Goal: Use online tool/utility: Utilize a website feature to perform a specific function

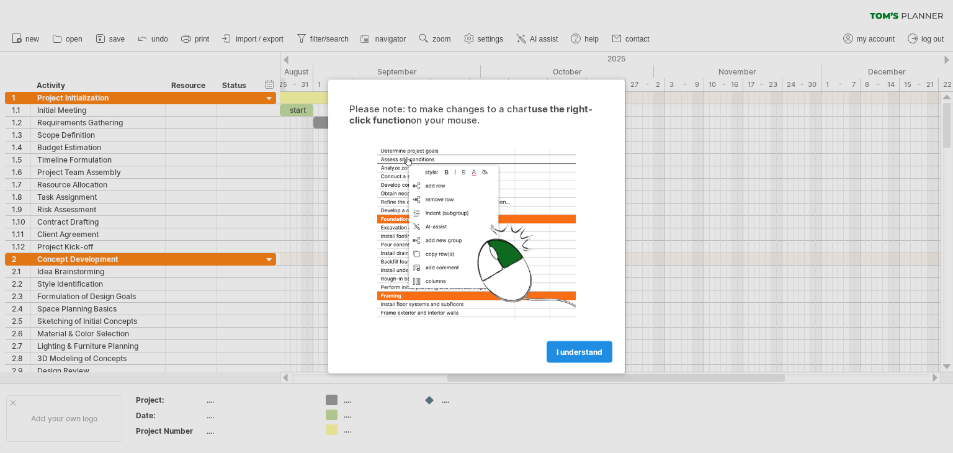
click at [558, 357] on link "I understand" at bounding box center [580, 352] width 66 height 22
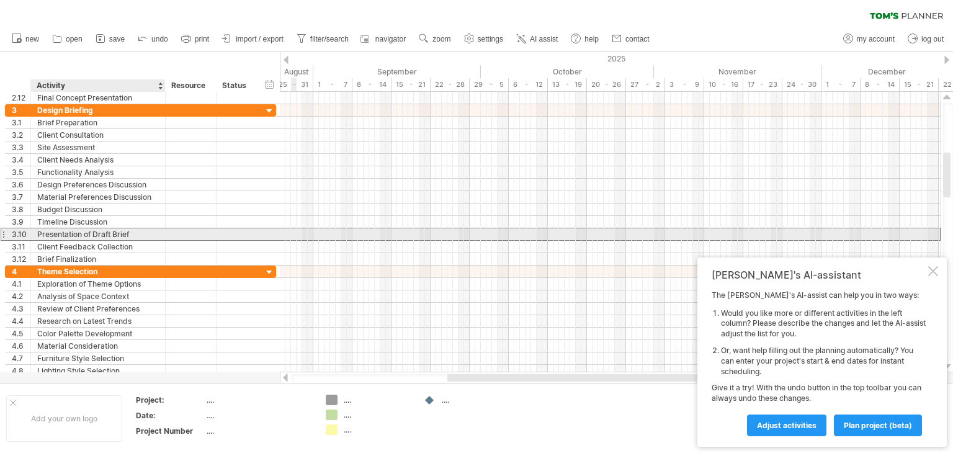
click at [74, 238] on div "Presentation of Draft Brief" at bounding box center [98, 234] width 122 height 12
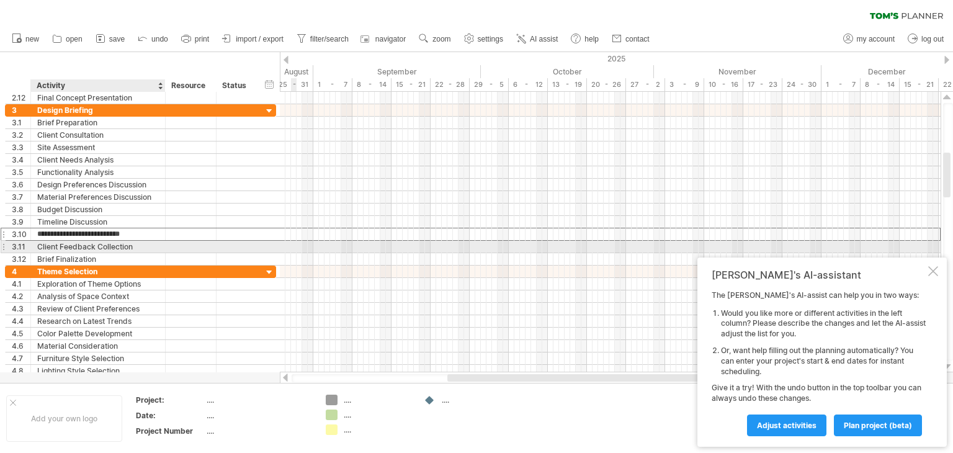
click at [80, 242] on div "Client Feedback Collection" at bounding box center [98, 247] width 122 height 12
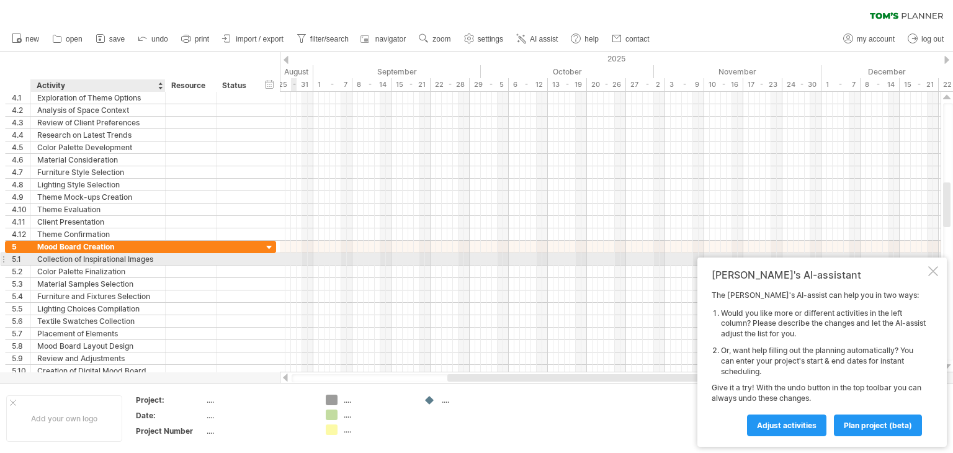
click at [84, 258] on div "Collection of Inspirational Images" at bounding box center [98, 259] width 122 height 12
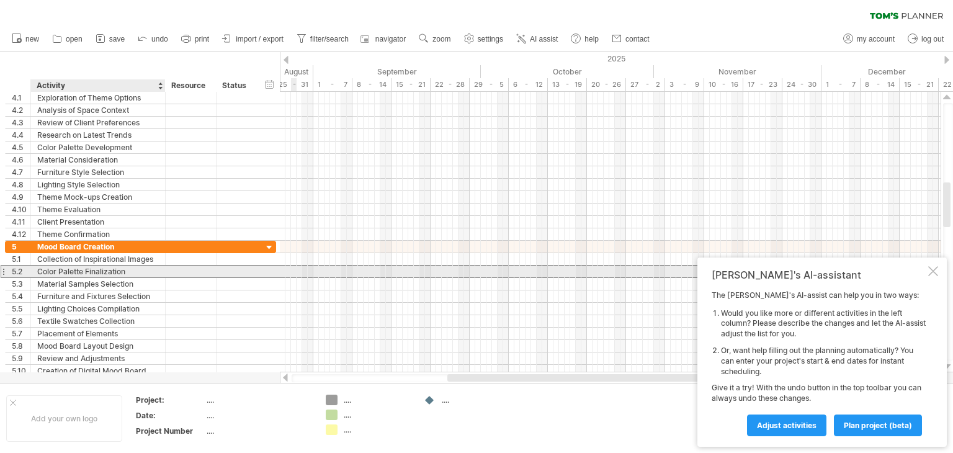
click at [84, 269] on div "Color Palette Finalization" at bounding box center [98, 272] width 122 height 12
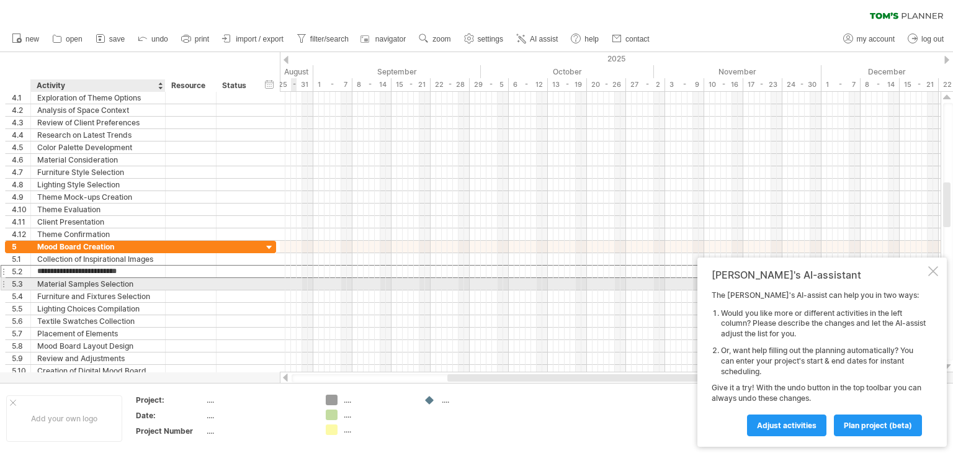
click at [83, 281] on div "Material Samples Selection" at bounding box center [98, 284] width 122 height 12
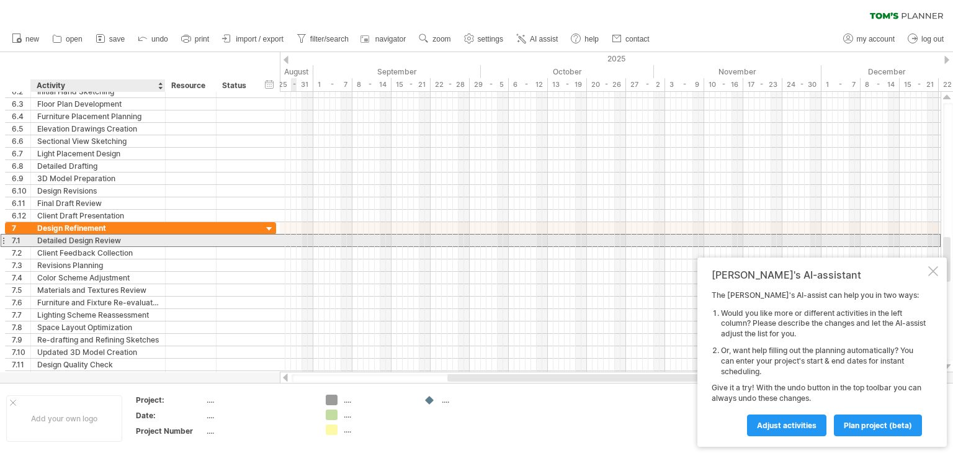
click at [92, 242] on div "Detailed Design Review" at bounding box center [98, 241] width 122 height 12
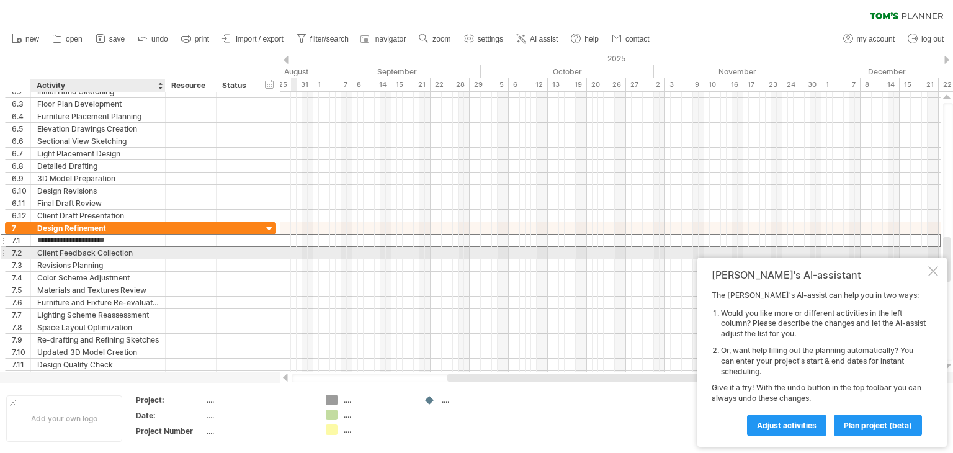
click at [86, 256] on div "Client Feedback Collection" at bounding box center [98, 253] width 122 height 12
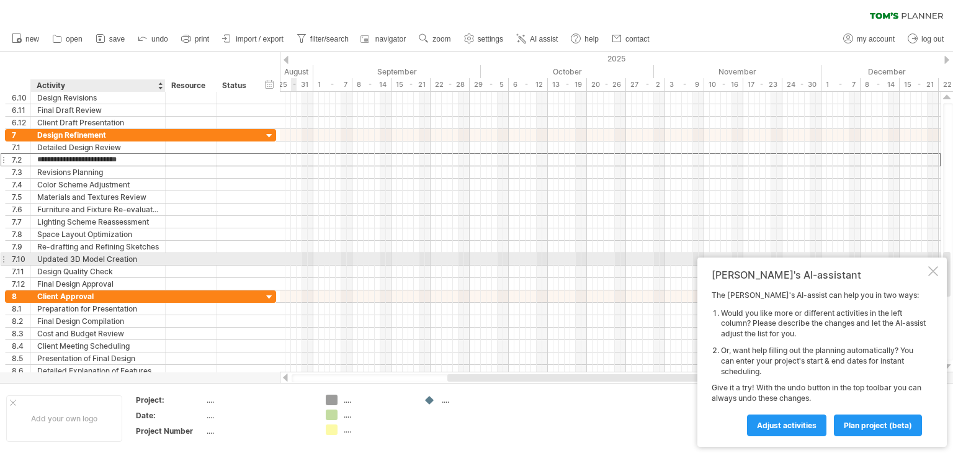
click at [86, 260] on div "Updated 3D Model Creation" at bounding box center [98, 259] width 122 height 12
drag, startPoint x: 138, startPoint y: 257, endPoint x: 37, endPoint y: 257, distance: 101.2
click at [37, 257] on input "**********" at bounding box center [98, 259] width 122 height 12
click at [56, 258] on input "**********" at bounding box center [98, 259] width 122 height 12
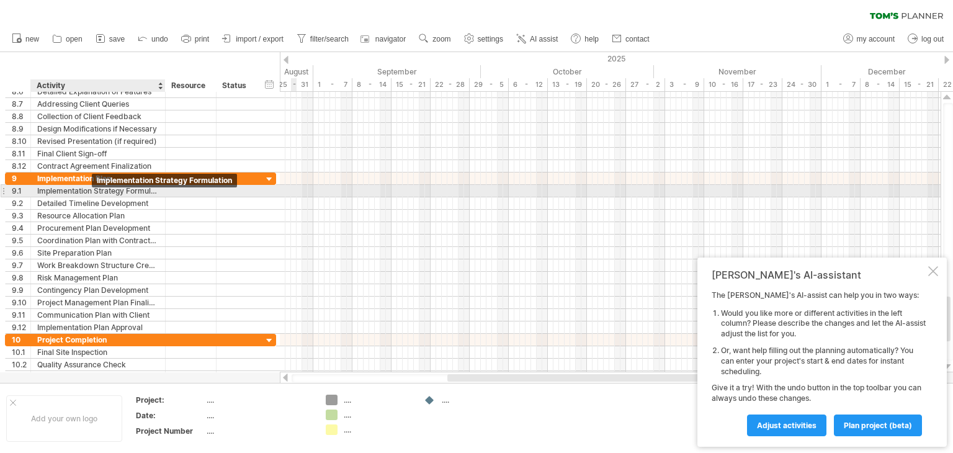
click at [90, 189] on div "Implementation Strategy Formulation" at bounding box center [98, 191] width 122 height 12
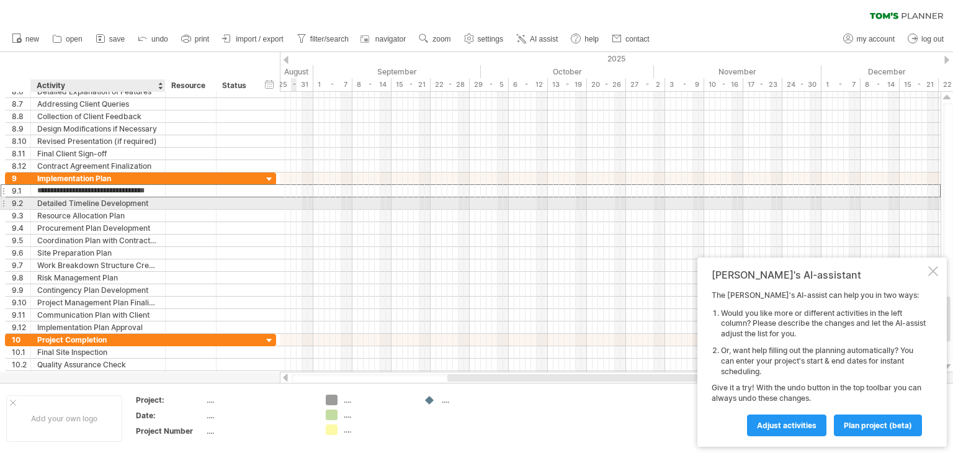
click at [84, 204] on div "Detailed Timeline Development" at bounding box center [98, 203] width 122 height 12
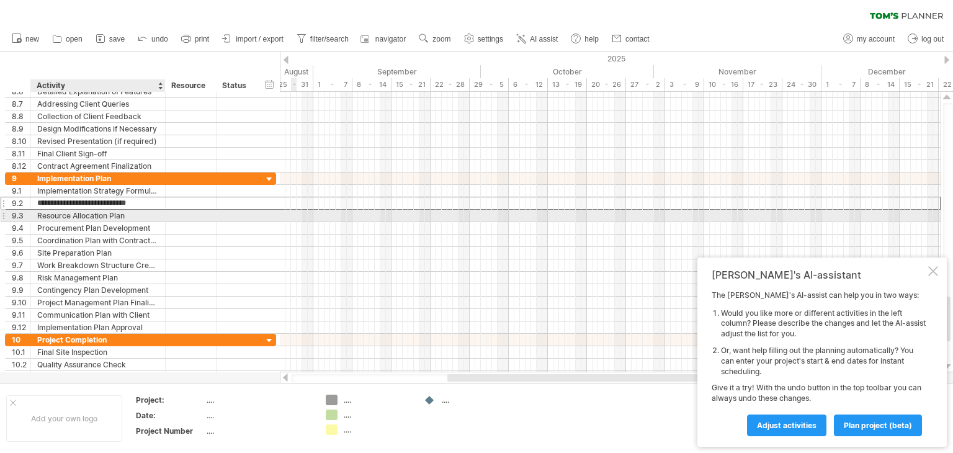
click at [76, 214] on div "Resource Allocation Plan" at bounding box center [98, 216] width 122 height 12
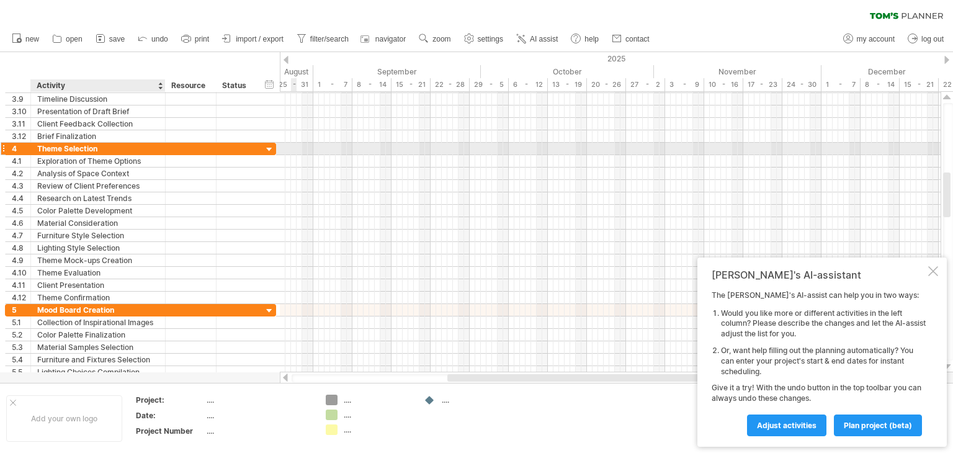
click at [112, 150] on div "Theme Selection" at bounding box center [98, 149] width 122 height 12
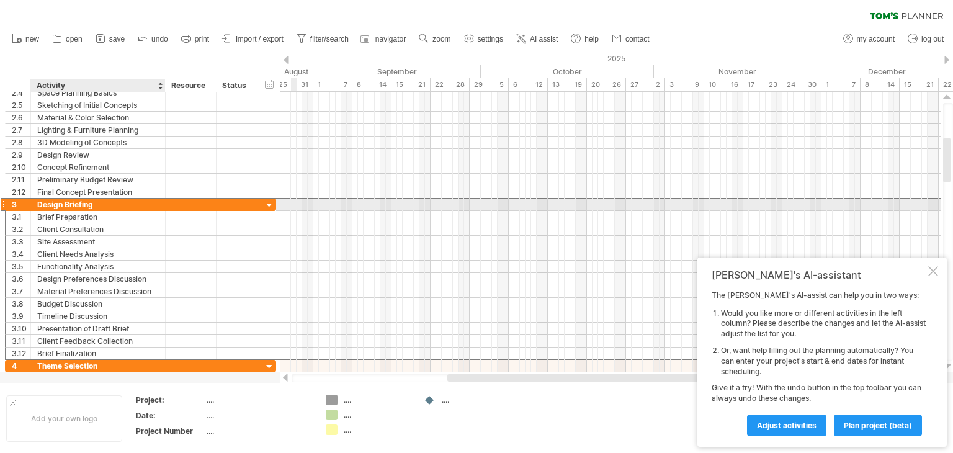
click at [102, 203] on div "Design Briefing" at bounding box center [98, 205] width 122 height 12
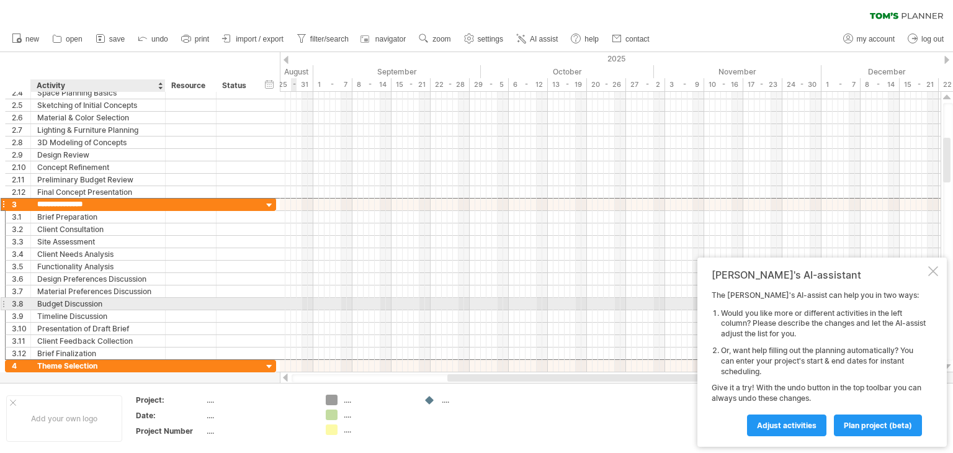
click at [77, 302] on div "Budget Discussion" at bounding box center [98, 304] width 122 height 12
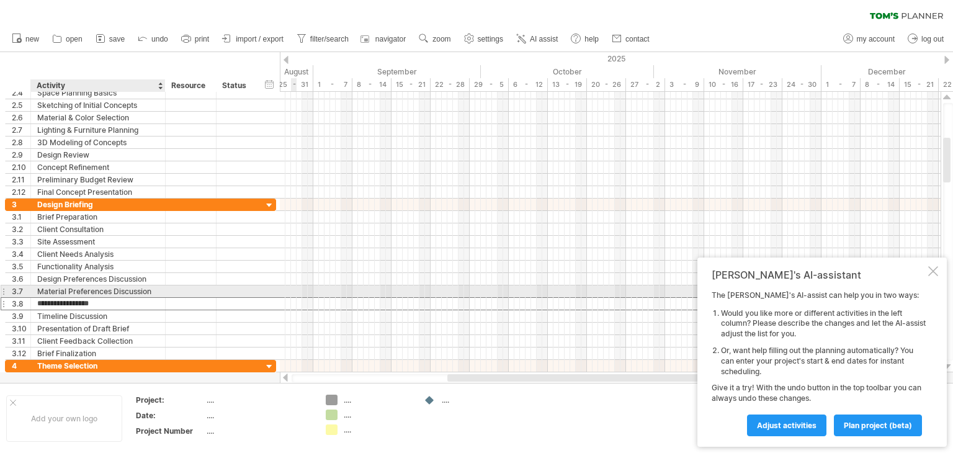
click at [78, 290] on div "Material Preferences Discussion" at bounding box center [98, 292] width 122 height 12
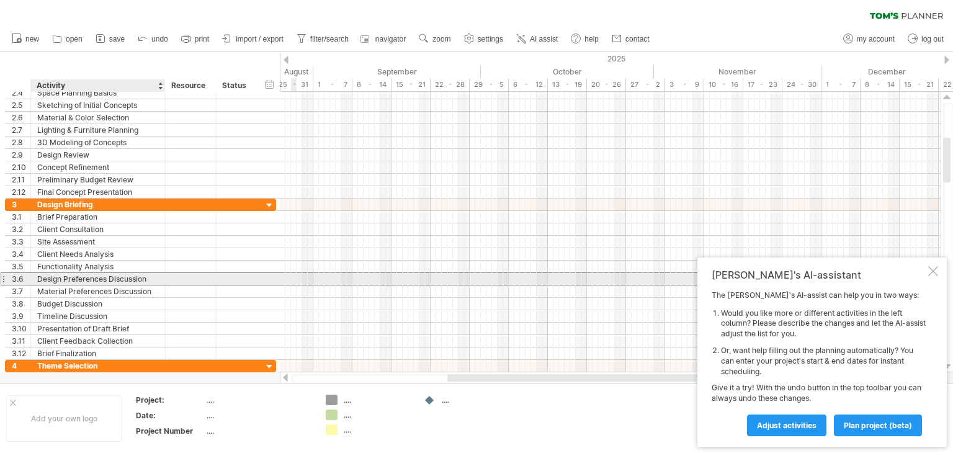
click at [83, 277] on div "Design Preferences Discussion" at bounding box center [98, 279] width 122 height 12
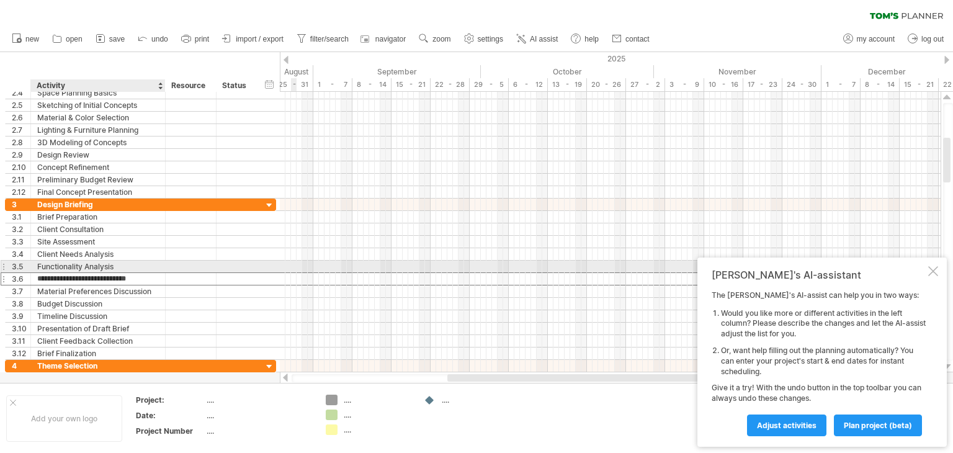
click at [82, 263] on div "Functionality Analysis" at bounding box center [98, 267] width 122 height 12
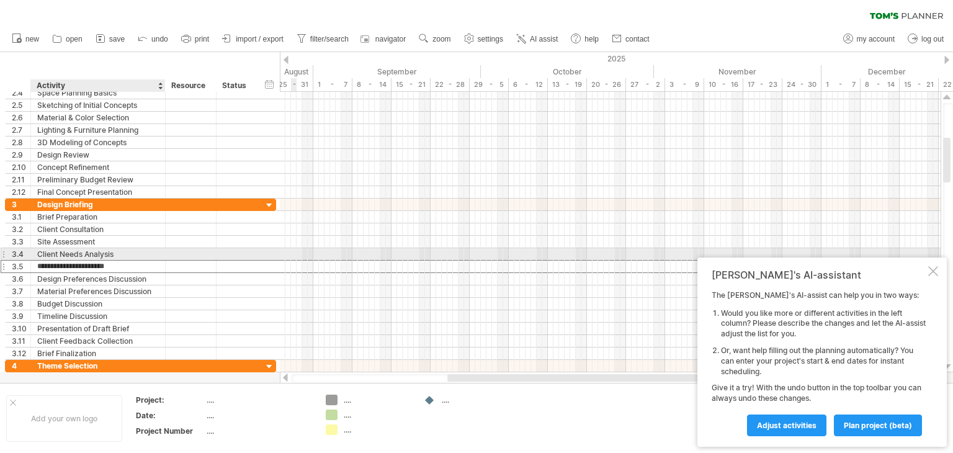
click at [82, 254] on div "Client Needs Analysis" at bounding box center [98, 254] width 122 height 12
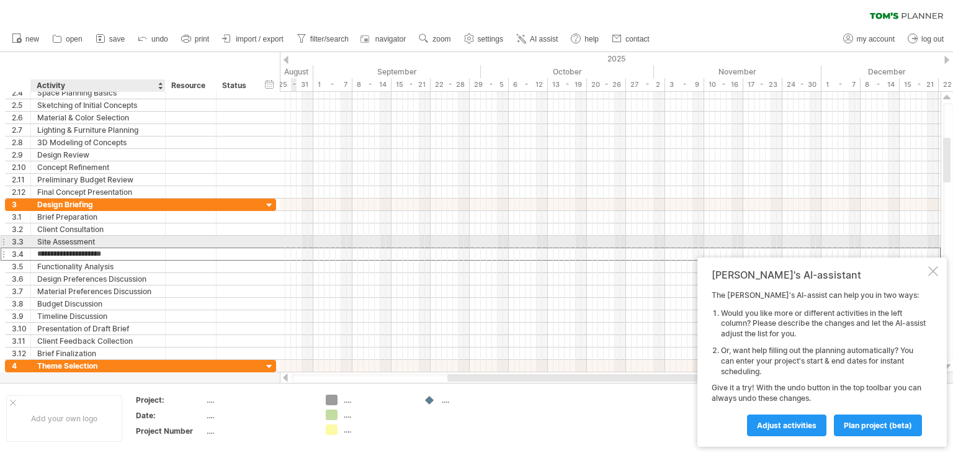
click at [82, 244] on div "Site Assessment" at bounding box center [98, 242] width 122 height 12
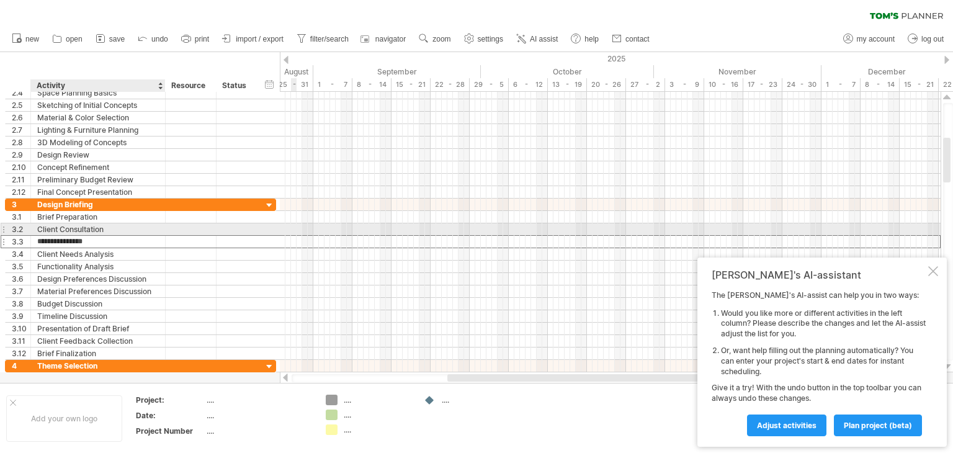
click at [86, 229] on div "Client Consultation" at bounding box center [98, 229] width 122 height 12
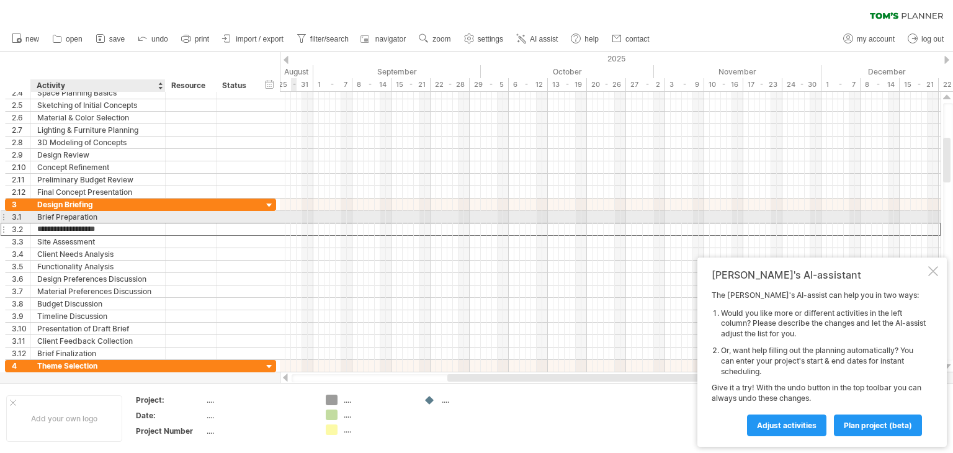
click at [89, 218] on div "Brief Preparation" at bounding box center [98, 217] width 122 height 12
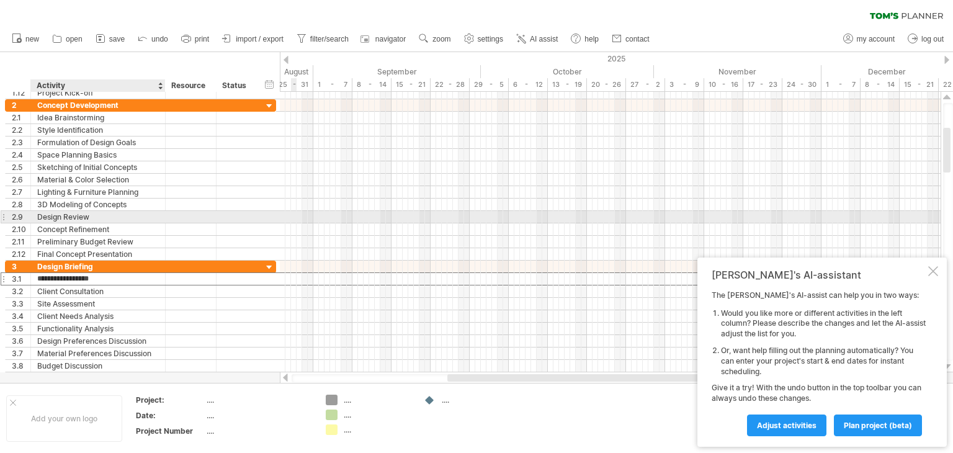
click at [78, 217] on div "Design Review" at bounding box center [98, 217] width 122 height 12
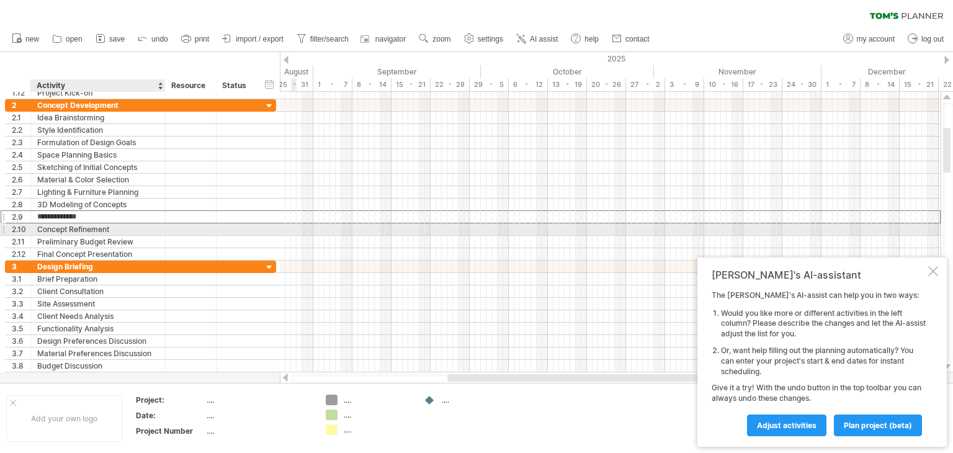
click at [77, 229] on div "Concept Refinement" at bounding box center [98, 229] width 122 height 12
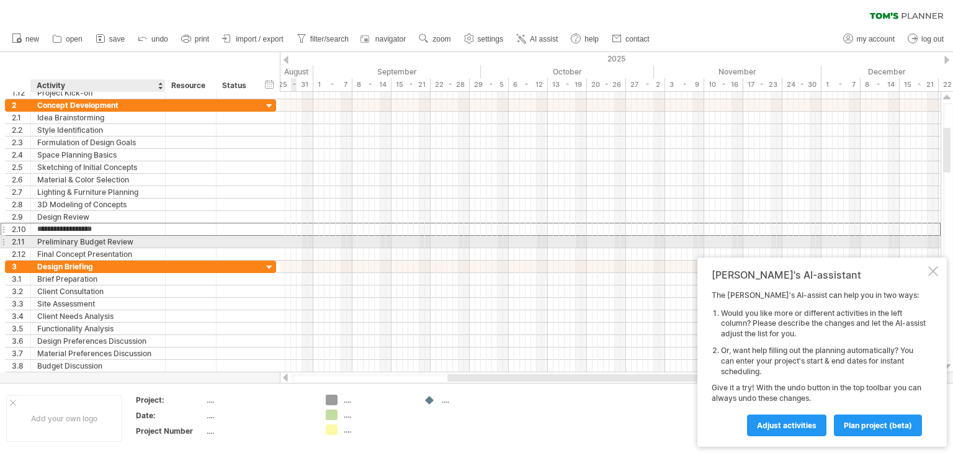
click at [75, 243] on div "Preliminary Budget Review" at bounding box center [98, 242] width 122 height 12
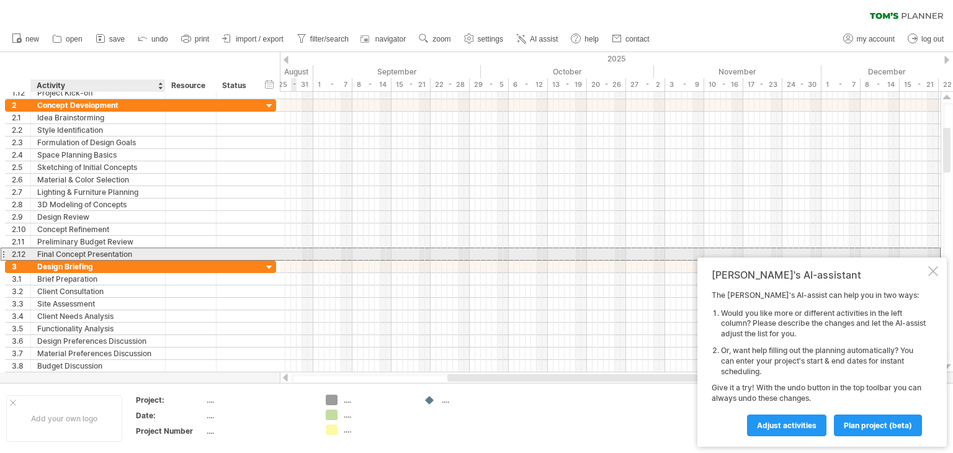
click at [74, 255] on div "Final Concept Presentation" at bounding box center [98, 254] width 122 height 12
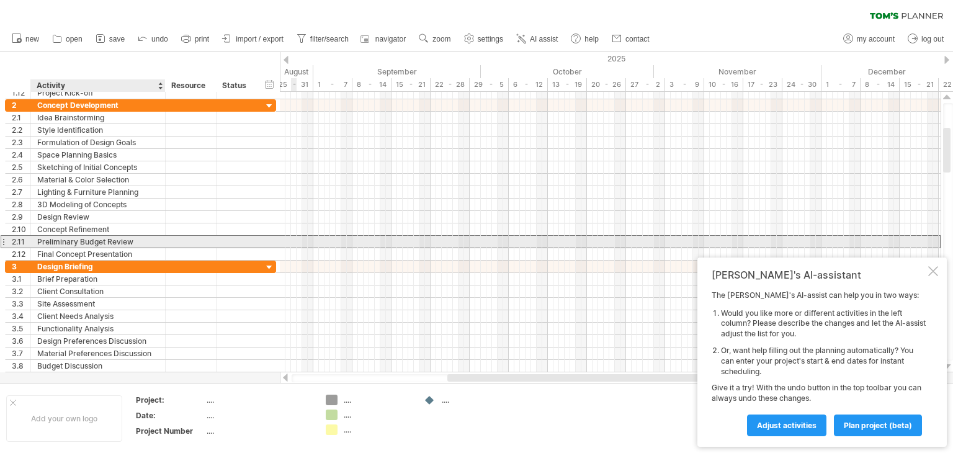
click at [88, 237] on div "Preliminary Budget Review" at bounding box center [98, 242] width 122 height 12
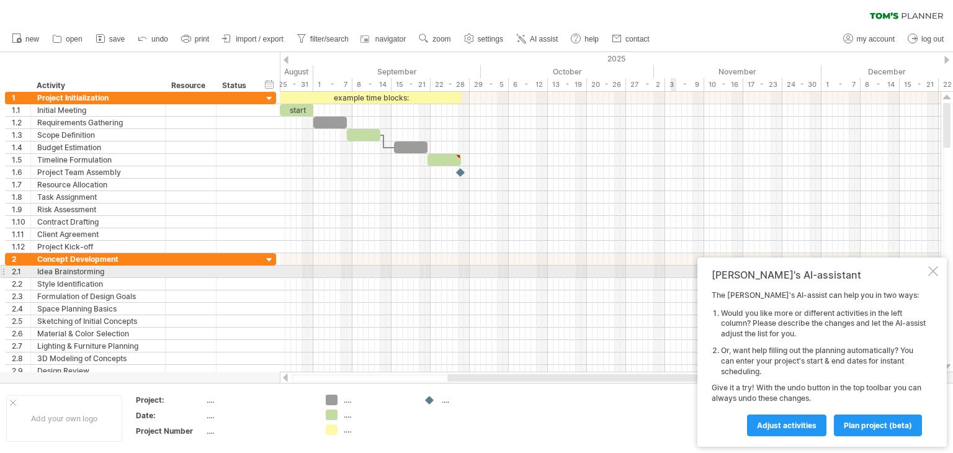
click at [934, 271] on div at bounding box center [934, 271] width 10 height 10
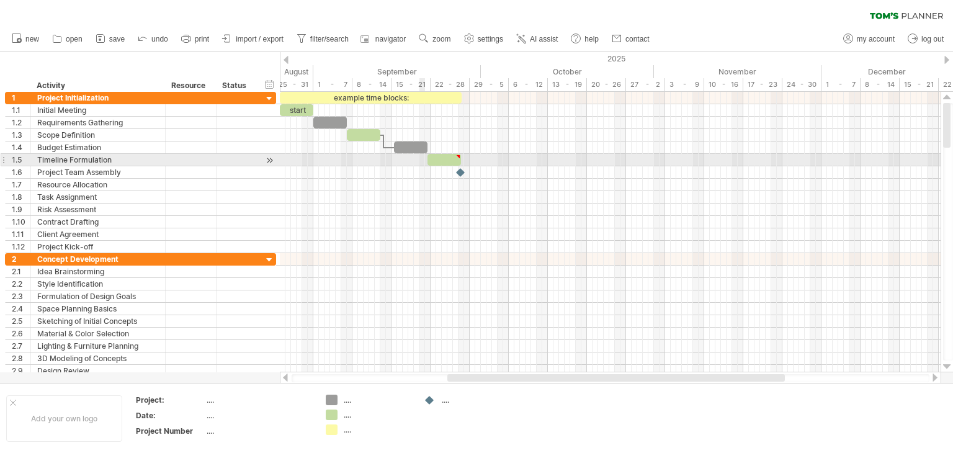
type textarea "**********"
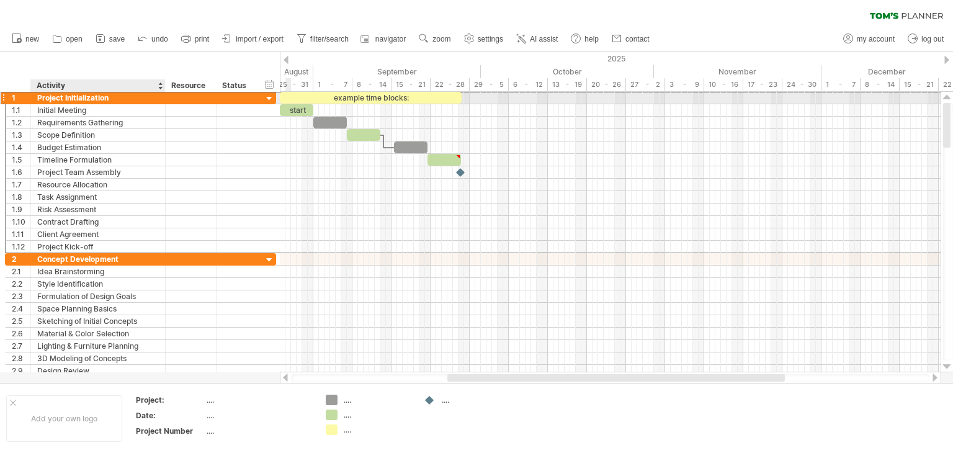
click at [99, 97] on div "Project Initialization" at bounding box center [98, 98] width 122 height 12
click at [122, 97] on input "**********" at bounding box center [98, 98] width 122 height 12
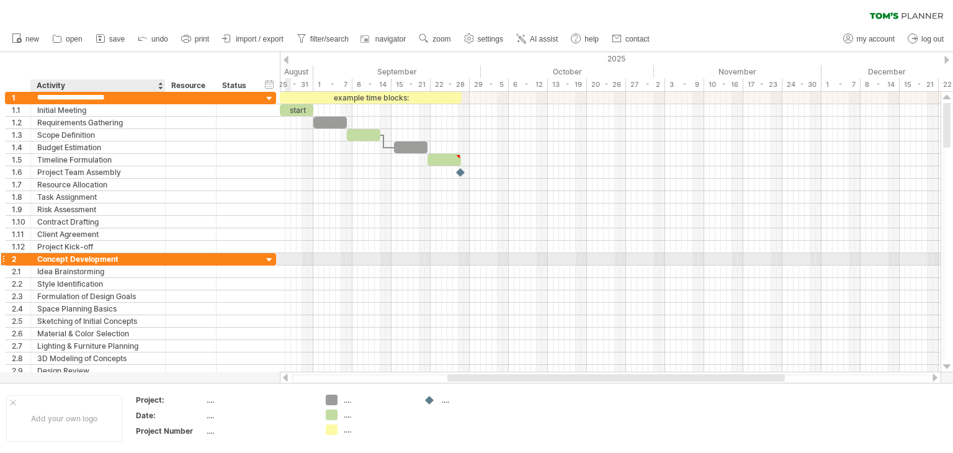
click at [87, 257] on div "Concept Development" at bounding box center [98, 259] width 122 height 12
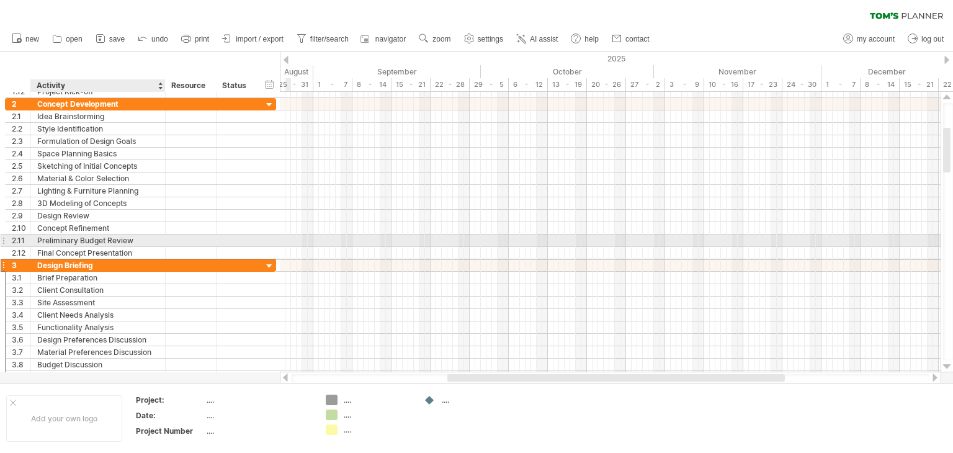
click at [96, 268] on div "Design Briefing" at bounding box center [98, 265] width 122 height 12
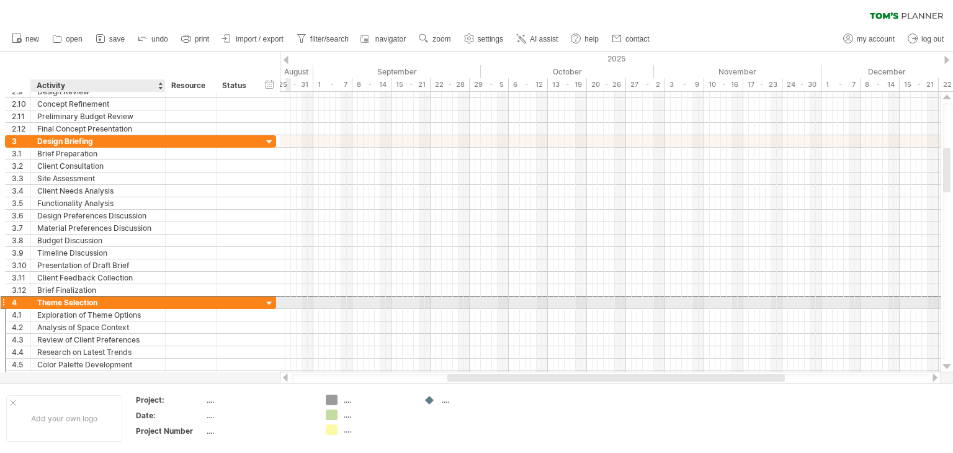
click at [99, 301] on div "Theme Selection" at bounding box center [98, 303] width 122 height 12
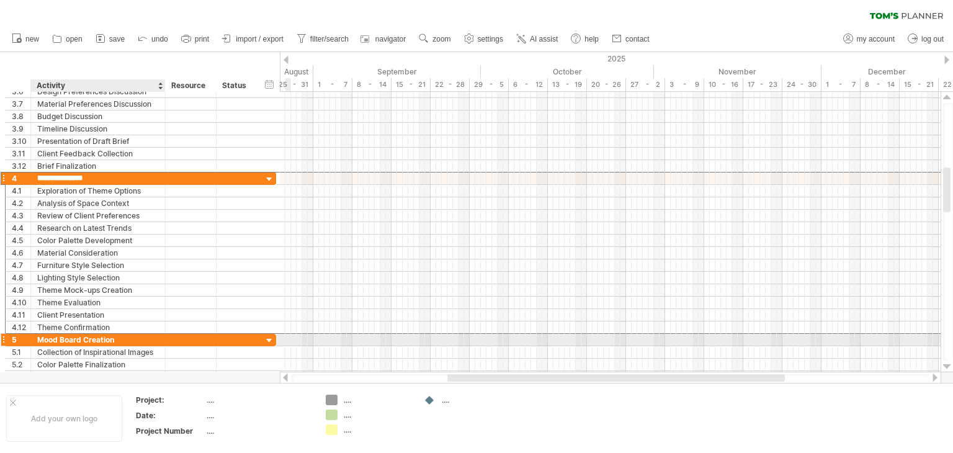
click at [99, 335] on div "Mood Board Creation" at bounding box center [98, 340] width 122 height 12
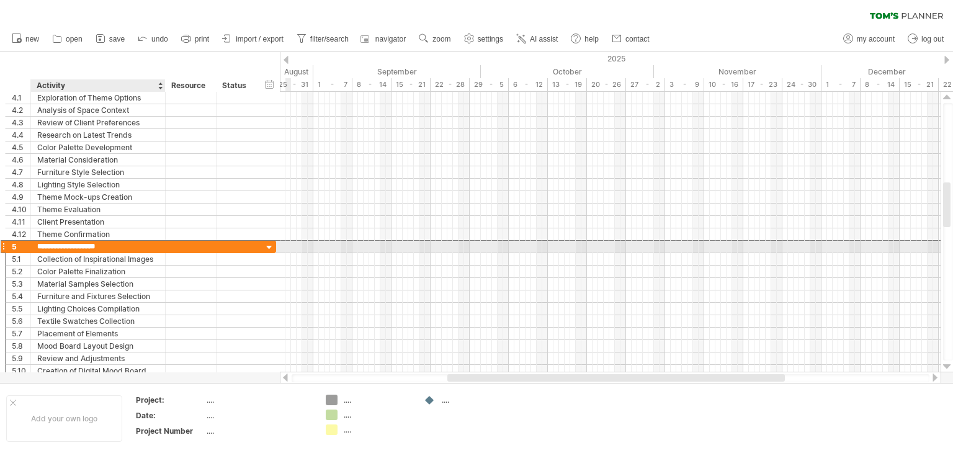
click at [122, 246] on input "**********" at bounding box center [98, 247] width 122 height 12
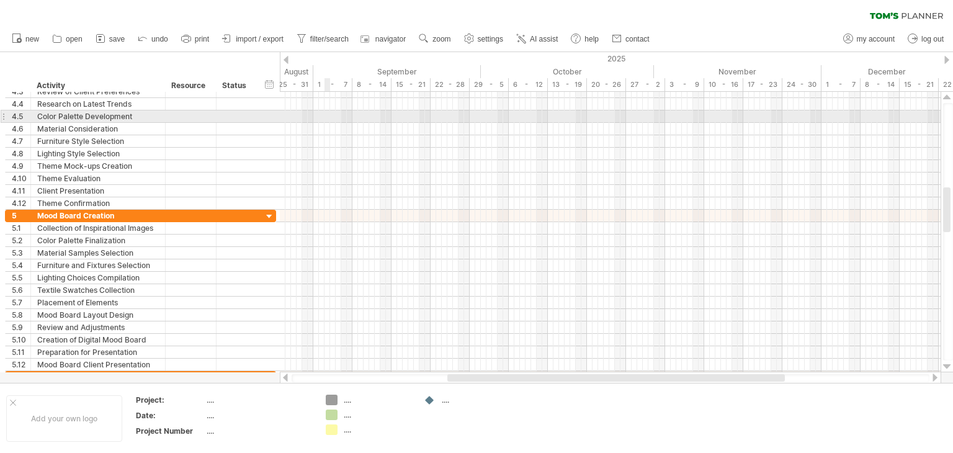
click at [327, 119] on div at bounding box center [610, 116] width 661 height 12
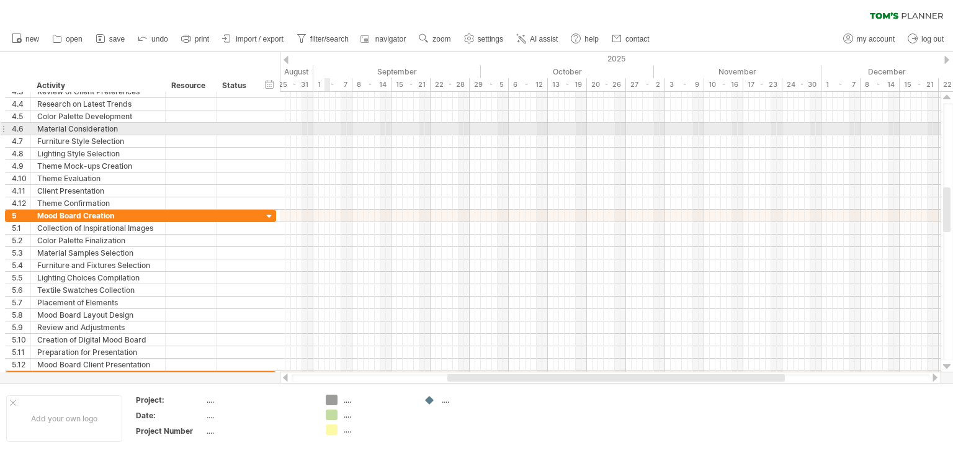
click at [328, 130] on div at bounding box center [610, 129] width 661 height 12
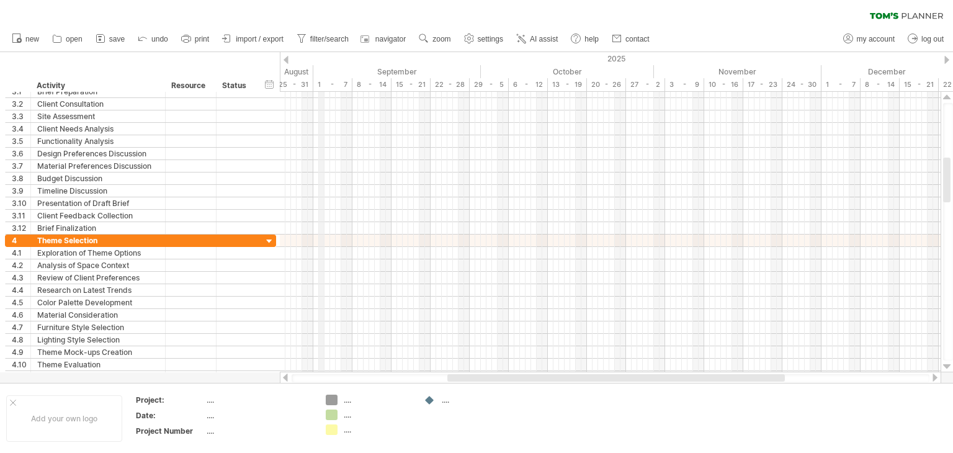
click at [319, 88] on div "1 - 7" at bounding box center [332, 84] width 39 height 13
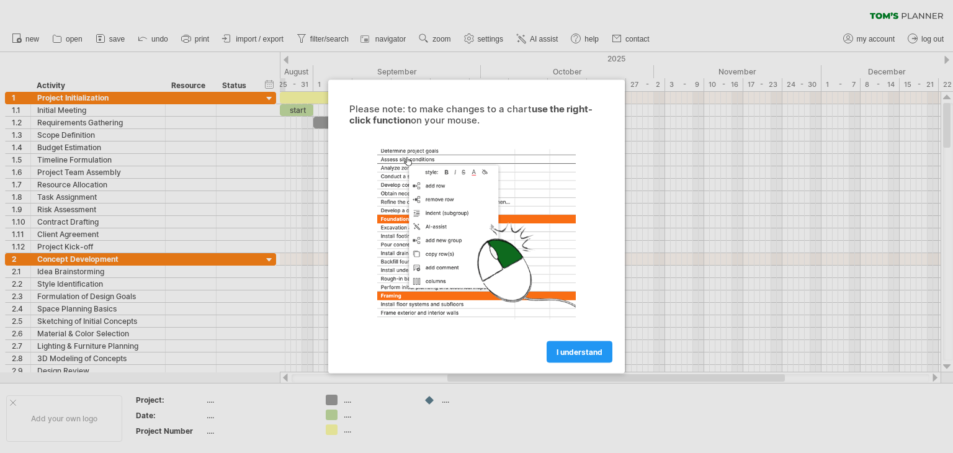
drag, startPoint x: 574, startPoint y: 356, endPoint x: 541, endPoint y: 356, distance: 32.3
click at [574, 356] on span "I understand" at bounding box center [580, 352] width 46 height 9
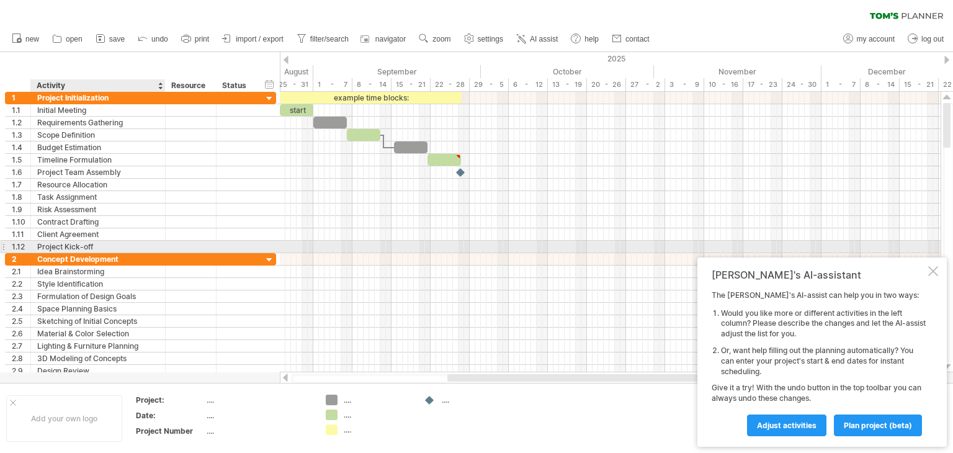
drag, startPoint x: 9, startPoint y: 85, endPoint x: 112, endPoint y: 241, distance: 186.8
click at [114, 244] on div "Trying to reach plan.tomsplanner.com Connected again... 0% clear filter new 1" at bounding box center [476, 226] width 953 height 453
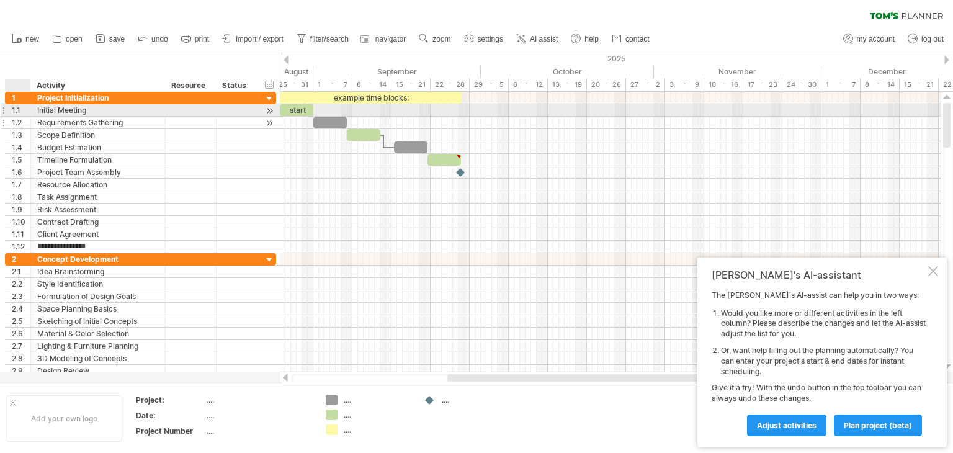
click at [35, 117] on div "**********" at bounding box center [98, 123] width 135 height 12
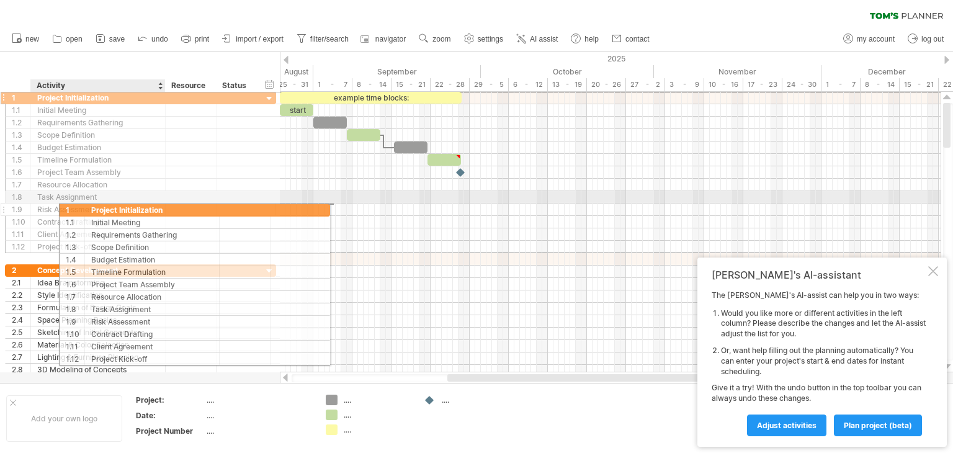
drag, startPoint x: 18, startPoint y: 100, endPoint x: 70, endPoint y: 208, distance: 119.7
click at [70, 208] on div "**********" at bounding box center [140, 172] width 271 height 162
